Goal: Find specific page/section: Find specific page/section

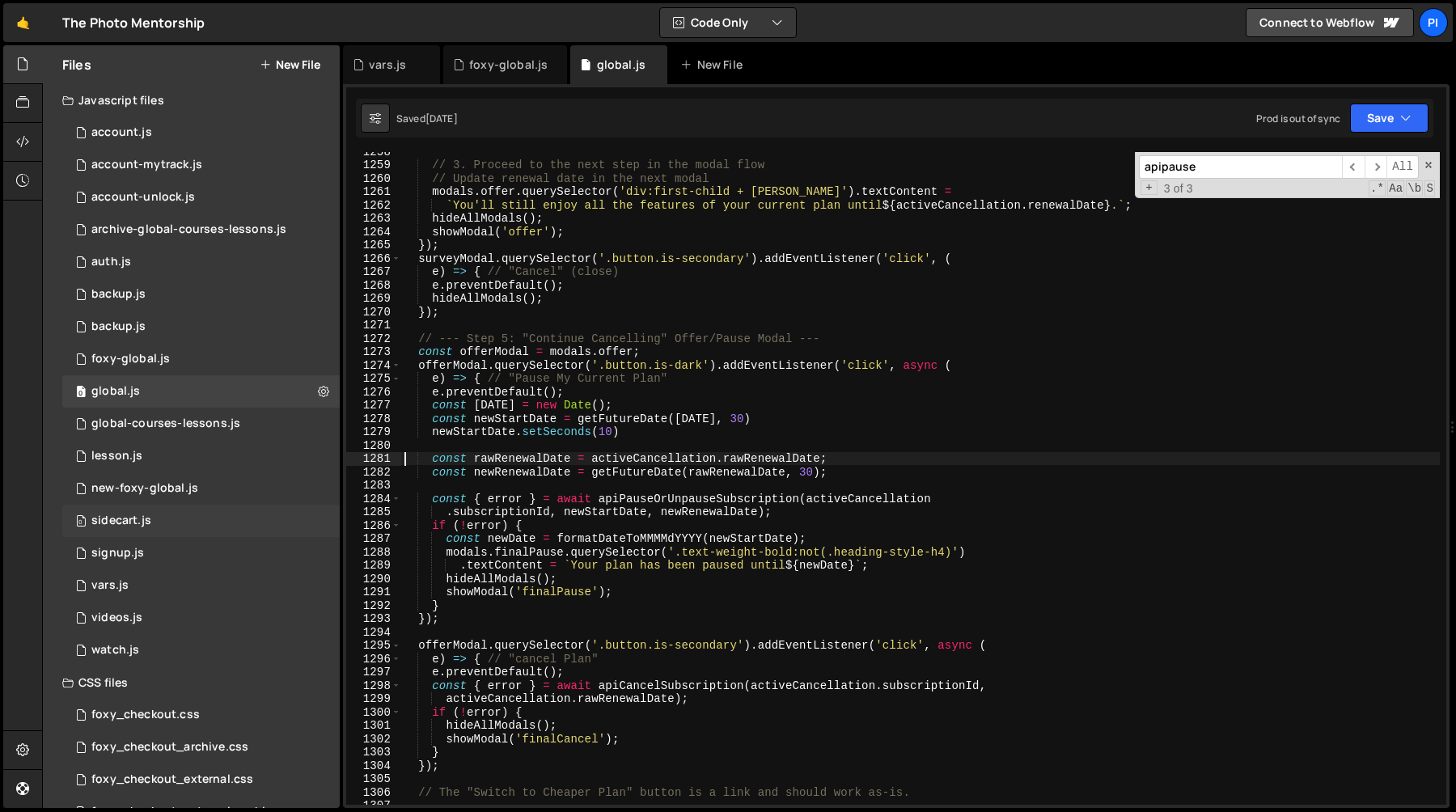
scroll to position [69, 0]
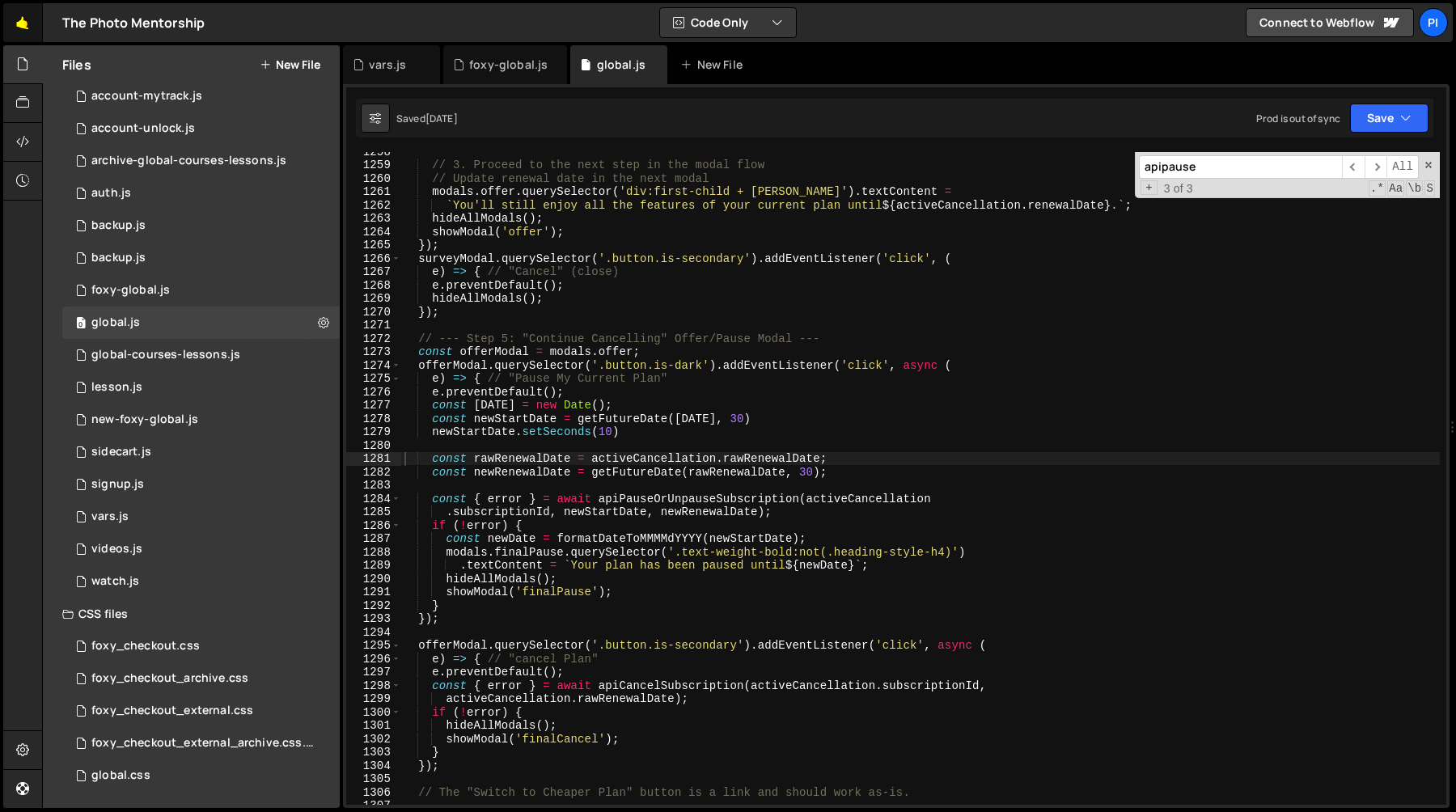
click at [16, 35] on link "🤙" at bounding box center [23, 23] width 39 height 39
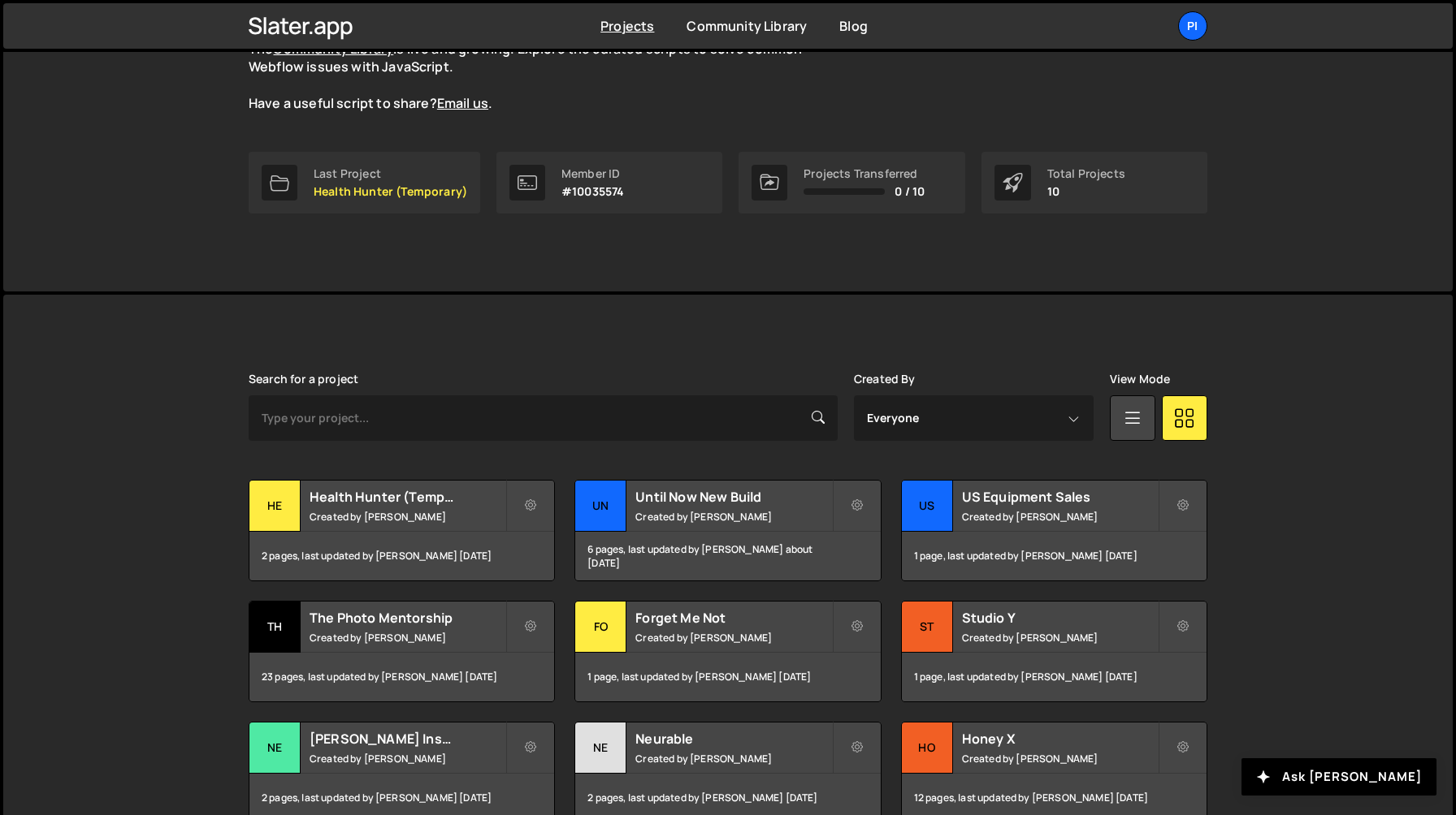
scroll to position [251, 0]
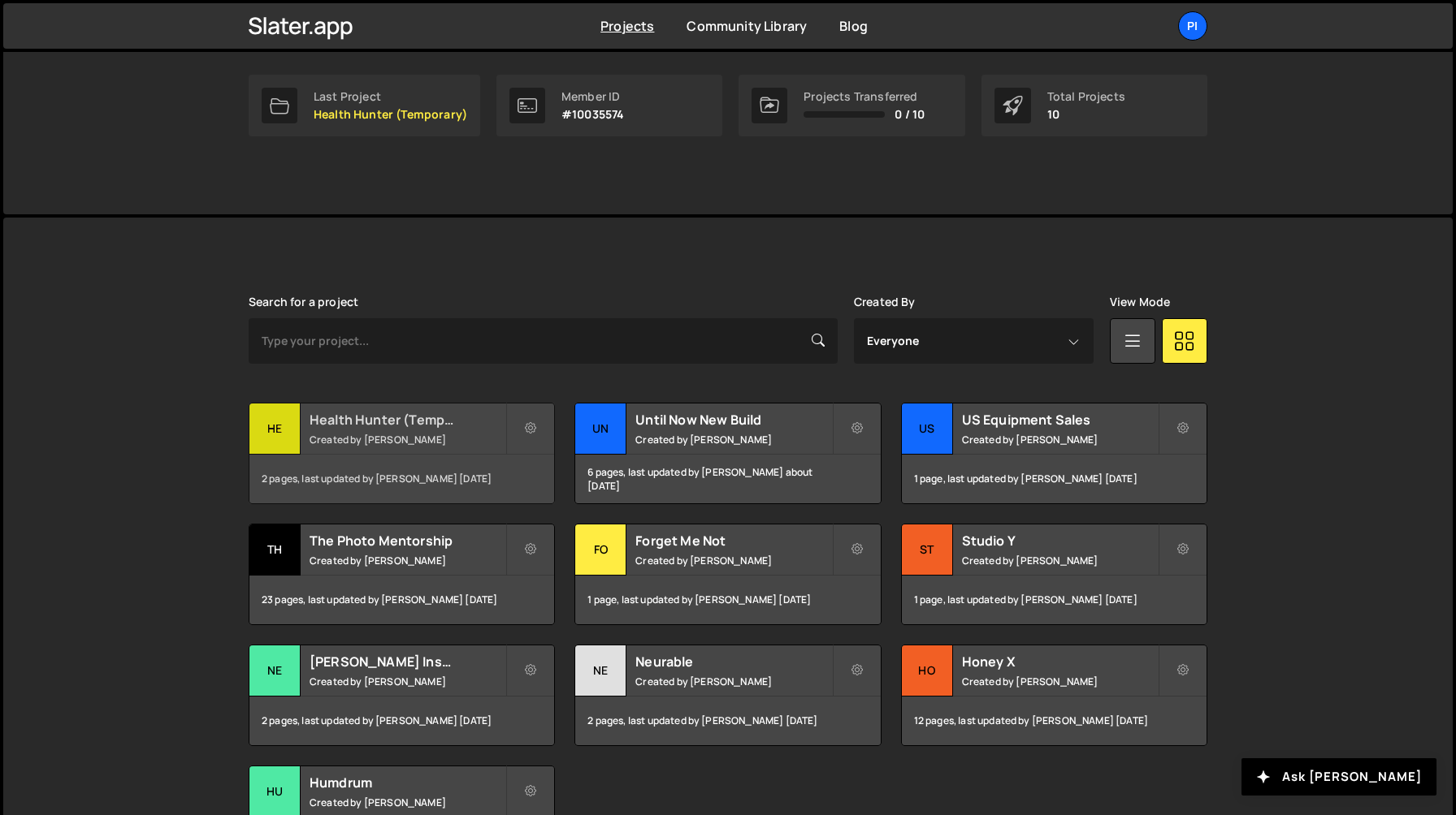
click at [413, 441] on small "Created by [PERSON_NAME]" at bounding box center [408, 440] width 195 height 14
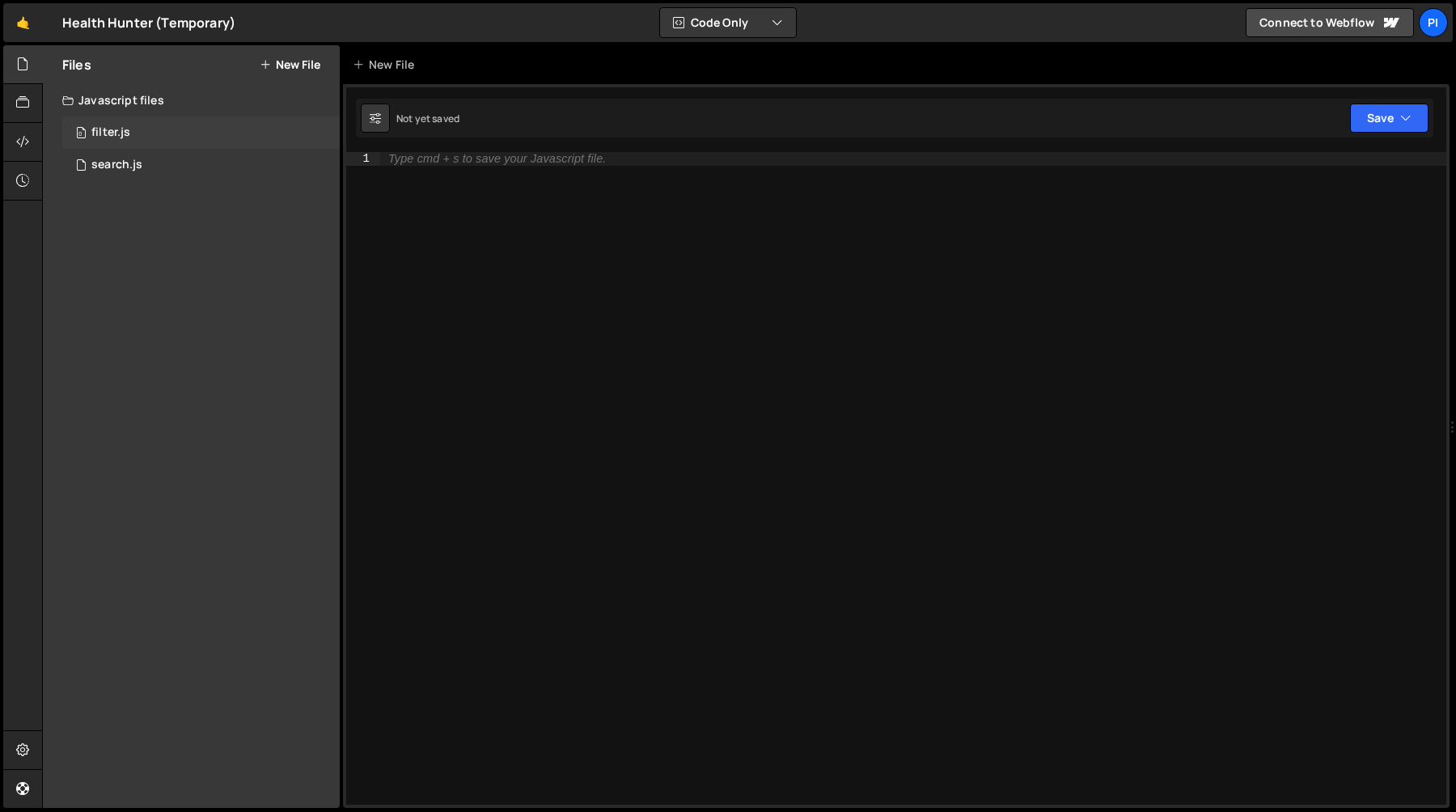
click at [155, 134] on div "0 filter.js 0" at bounding box center [201, 133] width 277 height 32
